Goal: Task Accomplishment & Management: Complete application form

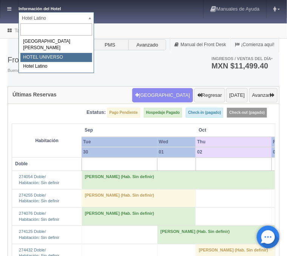
select select "358"
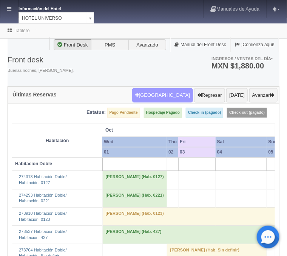
click at [176, 98] on button "Nueva Reserva" at bounding box center [162, 95] width 61 height 14
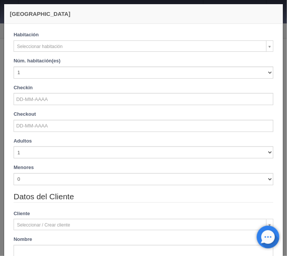
checkbox input "false"
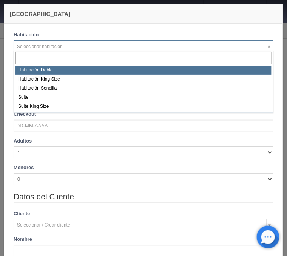
select select "583"
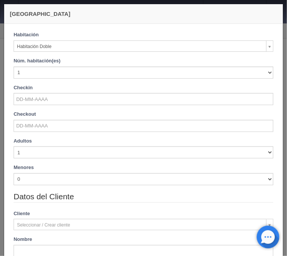
checkbox input "false"
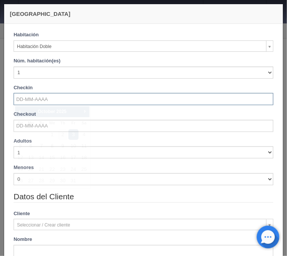
click at [45, 96] on input "text" at bounding box center [144, 99] width 260 height 12
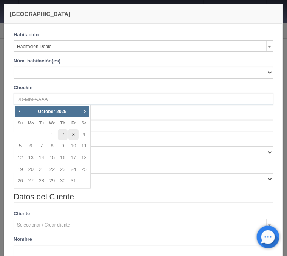
click at [71, 136] on link "3" at bounding box center [73, 134] width 10 height 11
type input "03-10-2025"
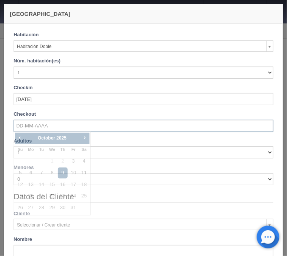
click at [53, 129] on input "text" at bounding box center [144, 126] width 260 height 12
checkbox input "false"
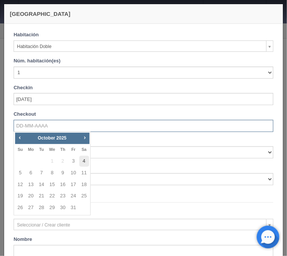
click at [87, 161] on link "4" at bounding box center [84, 161] width 10 height 11
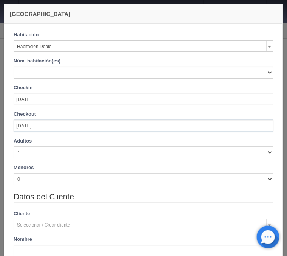
click at [54, 123] on input "04-10-2025" at bounding box center [144, 126] width 260 height 12
type input "0"
click at [48, 127] on input "text" at bounding box center [144, 126] width 260 height 12
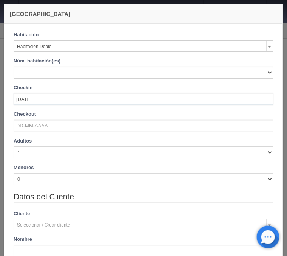
click at [73, 100] on input "03-10-2025" at bounding box center [144, 99] width 260 height 12
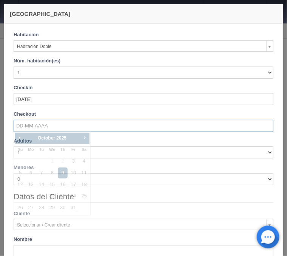
click at [152, 125] on input "text" at bounding box center [144, 126] width 260 height 12
checkbox input "false"
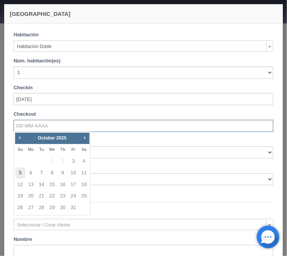
click at [23, 174] on link "5" at bounding box center [20, 172] width 10 height 11
type input "05-10-2025"
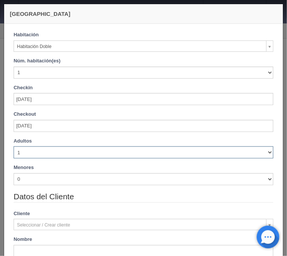
click at [14, 146] on select "1 2 3 4 5 6 7 8 9 10" at bounding box center [144, 152] width 260 height 12
checkbox input "false"
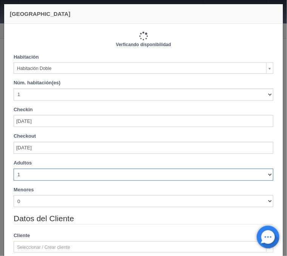
select select "2"
click option "2" at bounding box center [0, 0] width 0 height 0
type input "2060.00"
checkbox input "false"
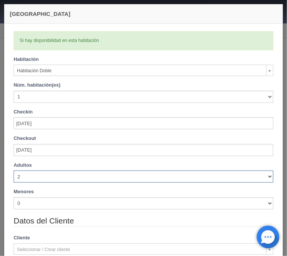
checkbox input "false"
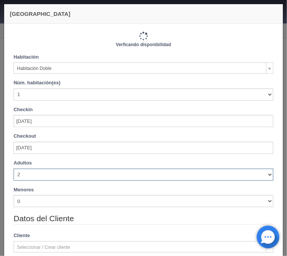
type input "2060.00"
checkbox input "false"
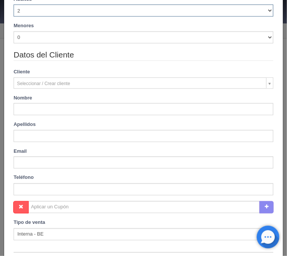
scroll to position [182, 0]
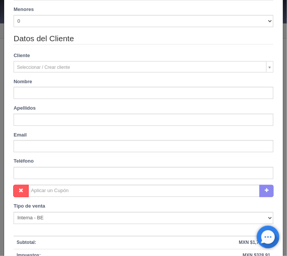
type input "Lorena"
type input "Rodriguez Sanchez"
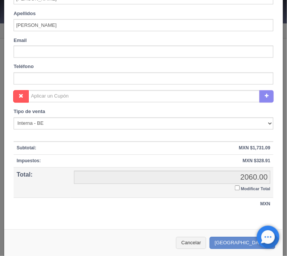
scroll to position [281, 0]
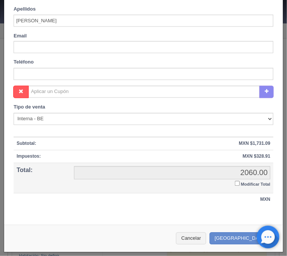
click at [236, 182] on input "Modificar Total" at bounding box center [237, 183] width 5 height 5
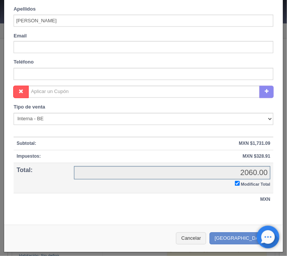
checkbox input "true"
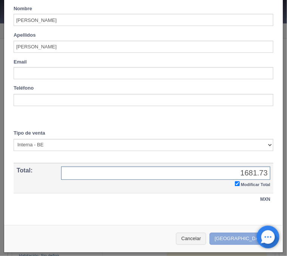
type input "1681.73"
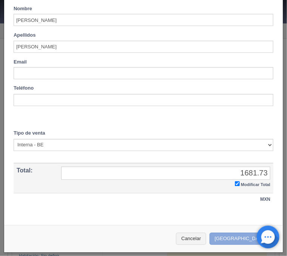
click at [243, 237] on button "[GEOGRAPHIC_DATA]" at bounding box center [243, 239] width 66 height 12
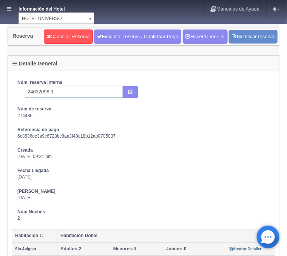
click at [83, 93] on input "24032098-1" at bounding box center [74, 92] width 98 height 12
type input "24032098-1 Pricetravel"
click at [134, 92] on button "submit" at bounding box center [130, 92] width 15 height 13
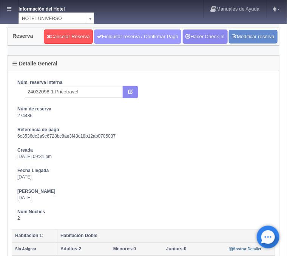
click at [135, 40] on link "Finiquitar reserva / Confirmar Pago" at bounding box center [137, 36] width 87 height 14
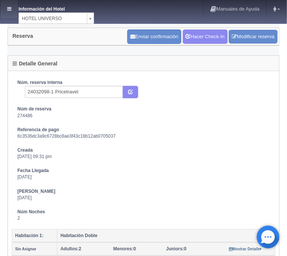
click at [14, 15] on link at bounding box center [9, 9] width 18 height 18
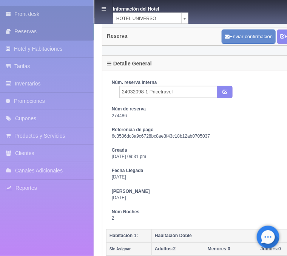
click at [35, 16] on link "Front desk" at bounding box center [47, 14] width 94 height 17
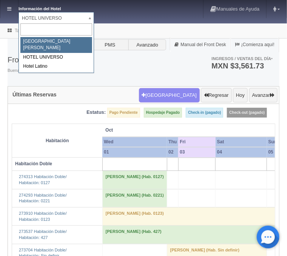
select select "357"
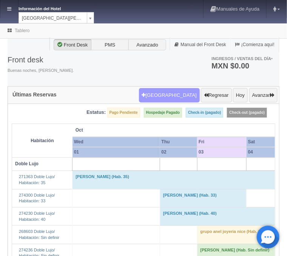
click at [176, 94] on button "[GEOGRAPHIC_DATA]" at bounding box center [169, 95] width 61 height 14
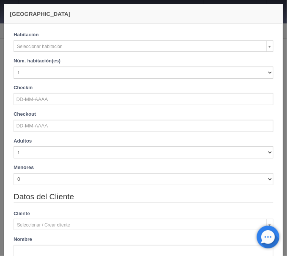
checkbox input "false"
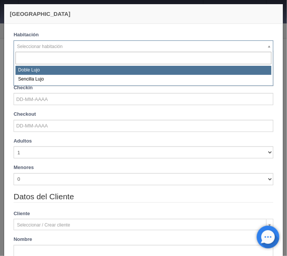
select select "577"
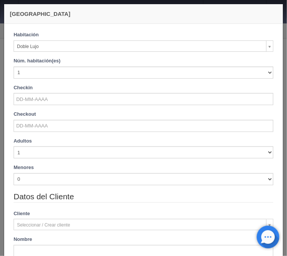
checkbox input "false"
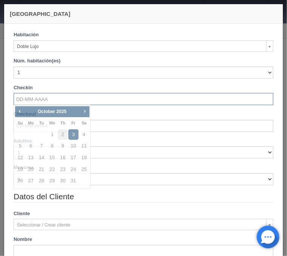
click at [29, 97] on input "text" at bounding box center [144, 99] width 260 height 12
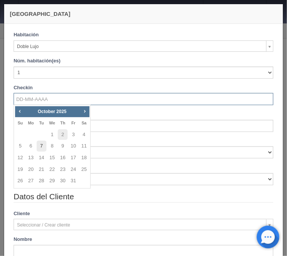
click at [42, 146] on link "7" at bounding box center [42, 146] width 10 height 11
type input "07-10-2025"
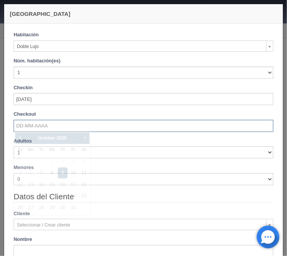
click at [28, 128] on input "text" at bounding box center [144, 126] width 260 height 12
checkbox input "false"
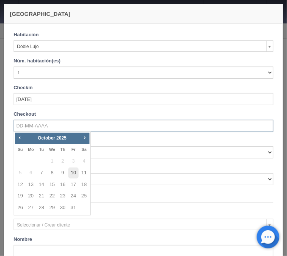
click at [72, 170] on link "10" at bounding box center [73, 172] width 10 height 11
type input "10-10-2025"
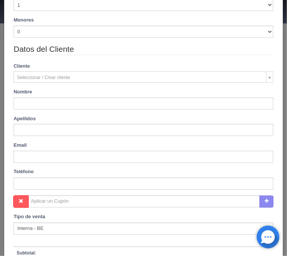
scroll to position [152, 0]
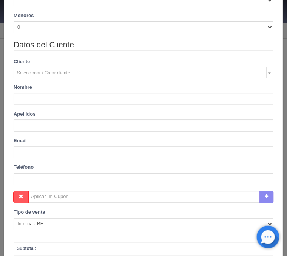
checkbox input "false"
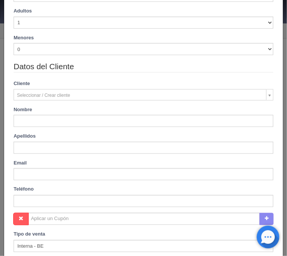
scroll to position [173, 0]
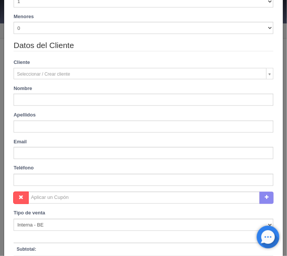
type input "3660.00"
checkbox input "false"
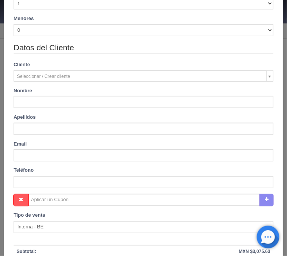
scroll to position [176, 0]
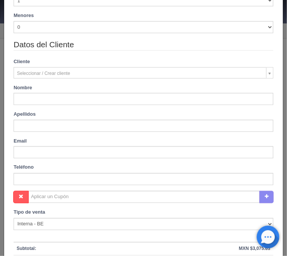
type input "Alanna"
type input "Trepka"
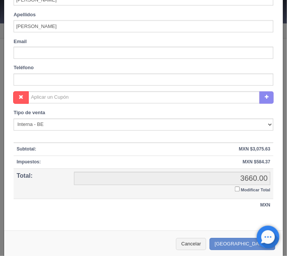
scroll to position [281, 0]
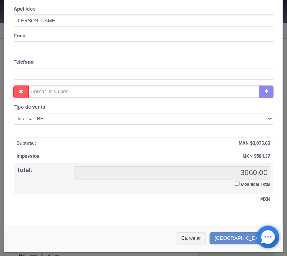
click at [237, 184] on input "Modificar Total" at bounding box center [237, 183] width 5 height 5
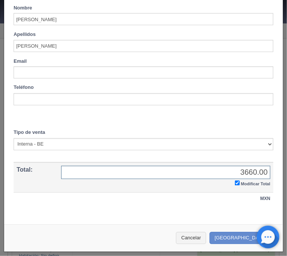
checkbox input "true"
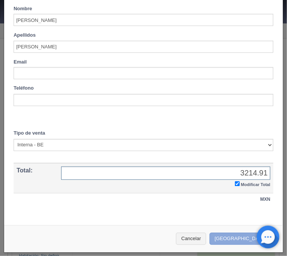
type input "3214.91"
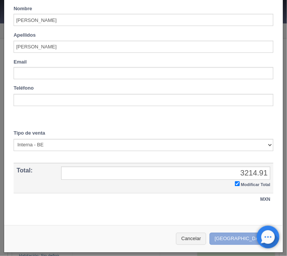
click at [240, 239] on button "Crear Reserva" at bounding box center [243, 239] width 66 height 12
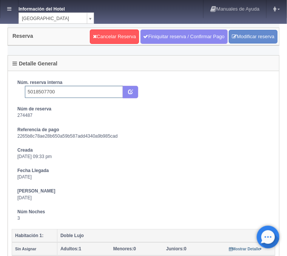
click at [61, 94] on input "5018507700" at bounding box center [74, 92] width 98 height 12
type input "5018507700 Booking"
click at [123, 91] on button "submit" at bounding box center [130, 92] width 15 height 13
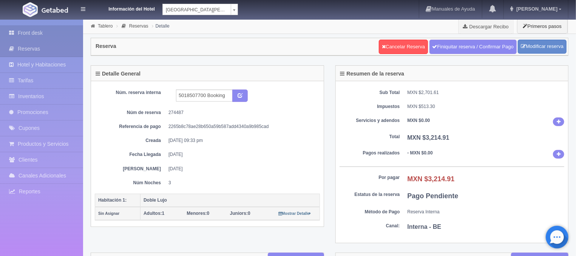
click at [38, 35] on link "Front desk" at bounding box center [41, 32] width 83 height 15
